Goal: Information Seeking & Learning: Learn about a topic

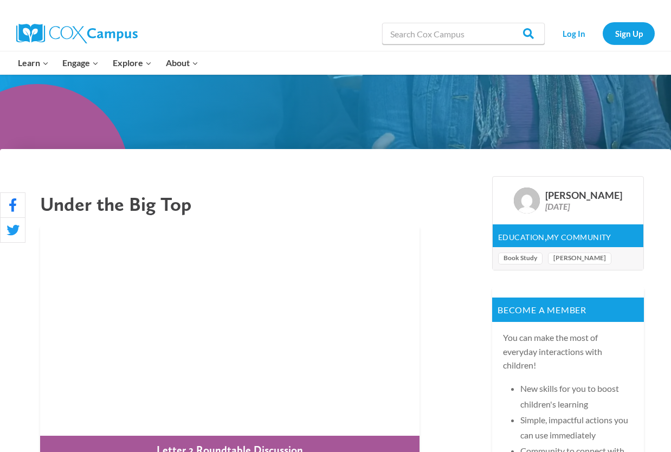
scroll to position [240, 0]
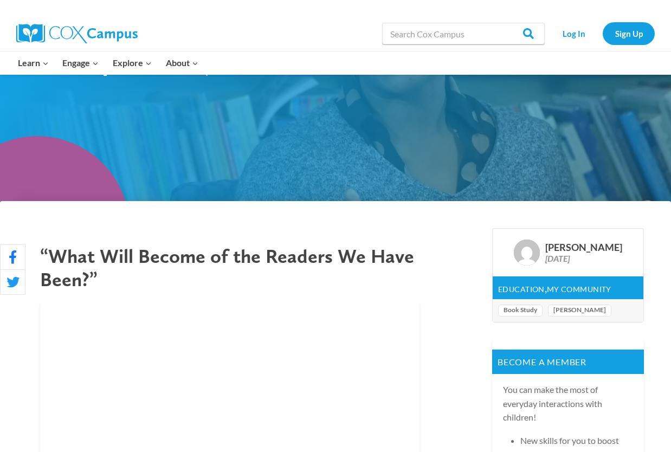
scroll to position [176, 0]
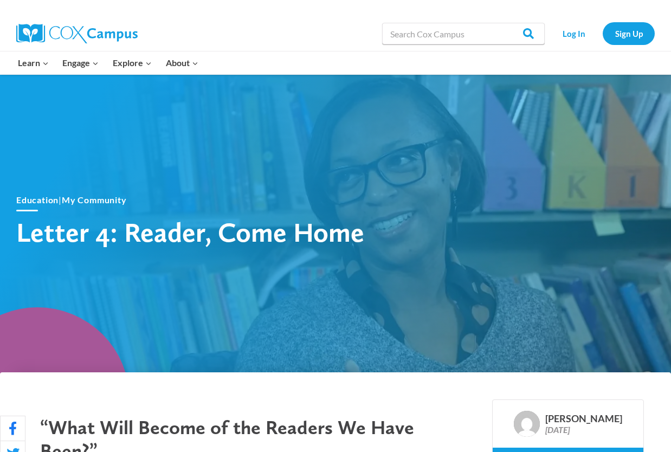
scroll to position [130, 0]
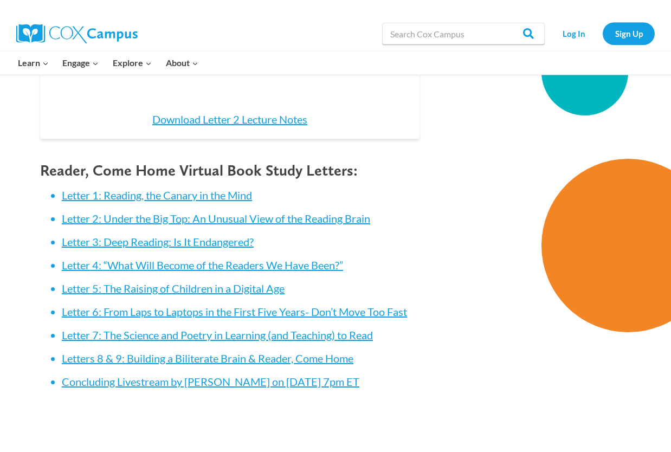
scroll to position [1201, 0]
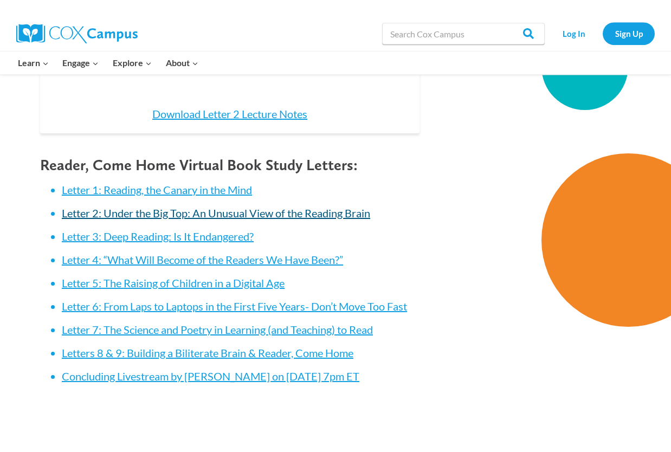
click at [109, 207] on link "Letter 2: Under the Big Top: An Unusual View of the Reading Brain" at bounding box center [216, 213] width 309 height 13
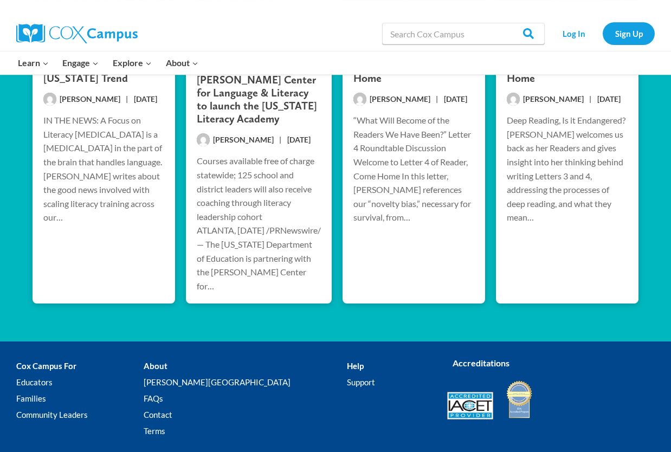
scroll to position [1819, 0]
